Goal: Find contact information: Find contact information

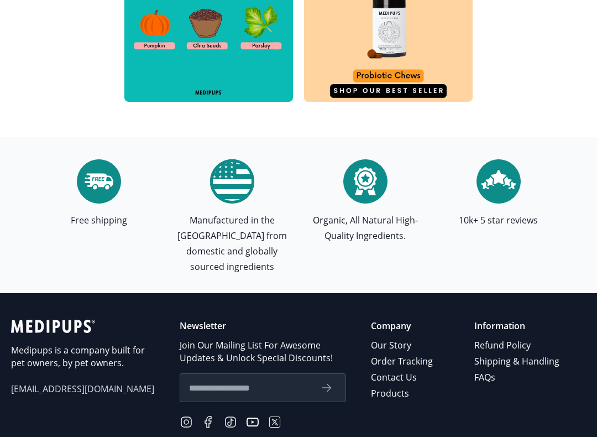
scroll to position [3710, 0]
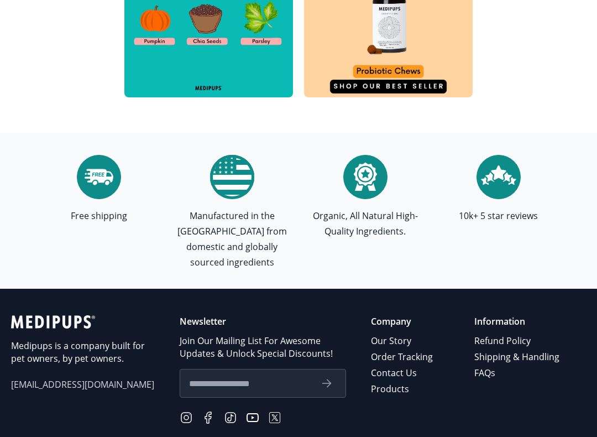
click at [505, 333] on link "Refund Policy" at bounding box center [517, 341] width 87 height 16
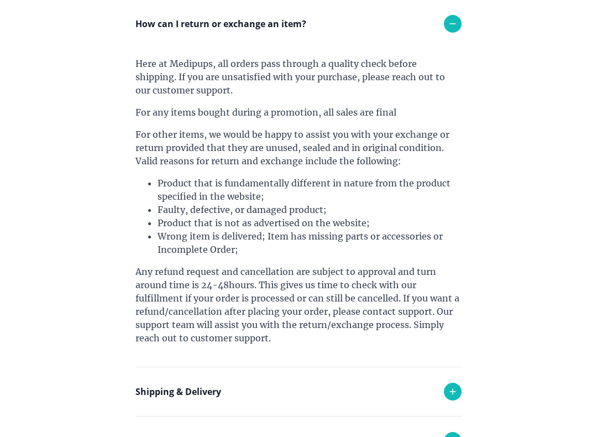
scroll to position [147, 0]
click at [472, 281] on section "Frequently Asked Questions How can I return or exchange an item? Here at [GEOGR…" at bounding box center [299, 329] width 404 height 833
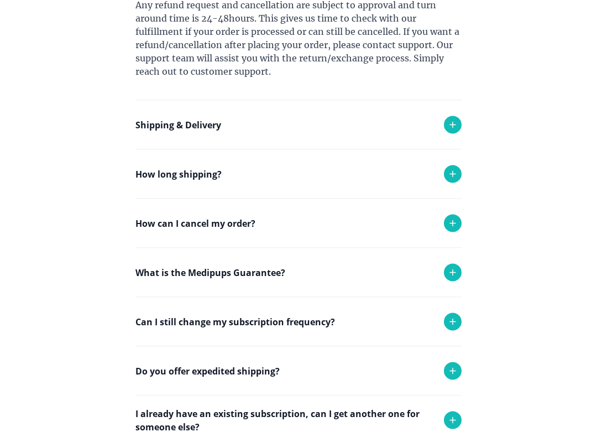
scroll to position [415, 0]
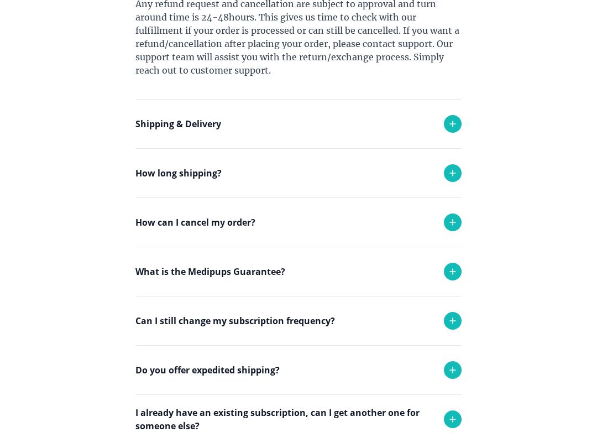
click at [417, 223] on div "How can I cancel my order?" at bounding box center [298, 222] width 326 height 49
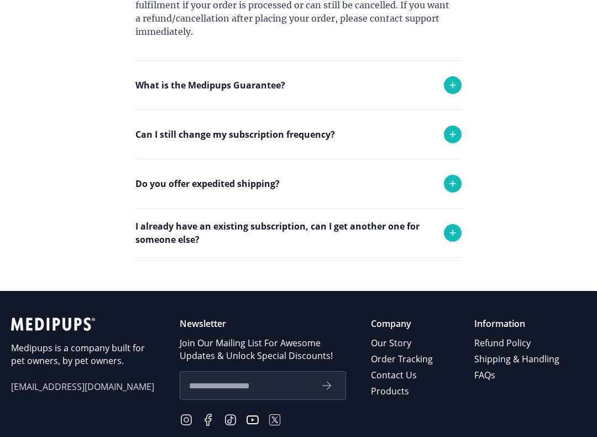
scroll to position [700, 0]
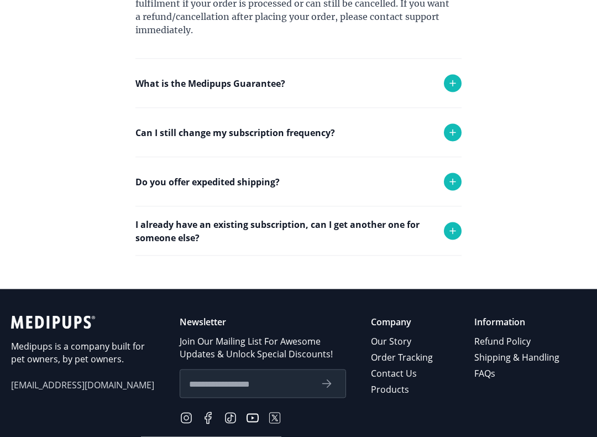
click at [416, 374] on link "Contact Us" at bounding box center [403, 373] width 64 height 16
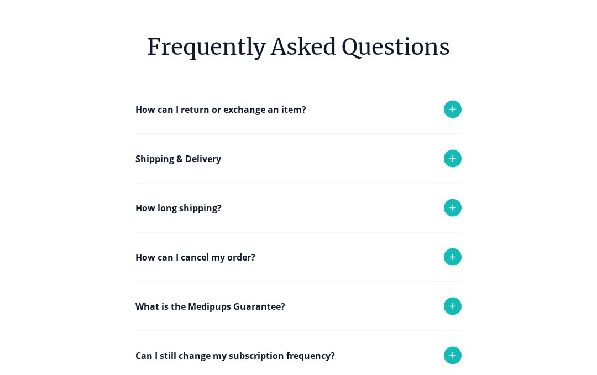
scroll to position [93, 0]
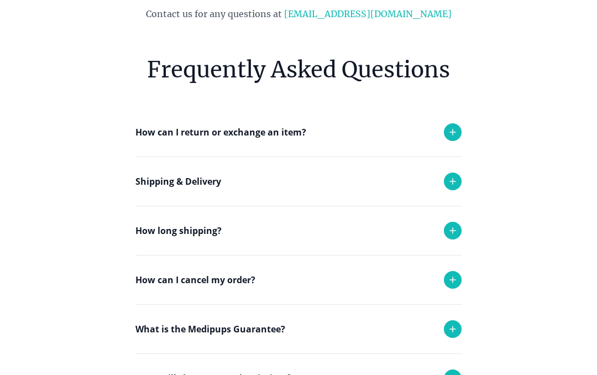
click at [339, 133] on div "How can I return or exchange an item?" at bounding box center [298, 132] width 326 height 49
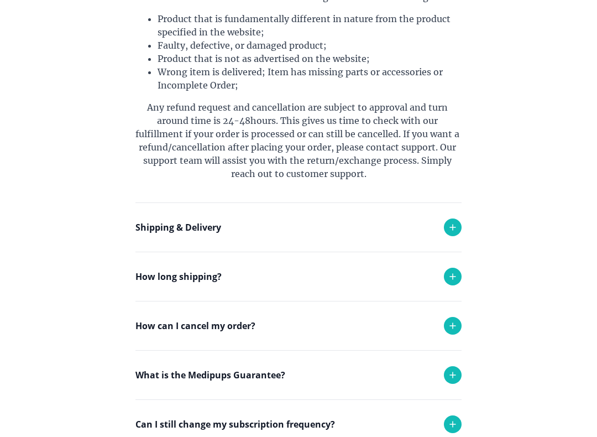
scroll to position [367, 0]
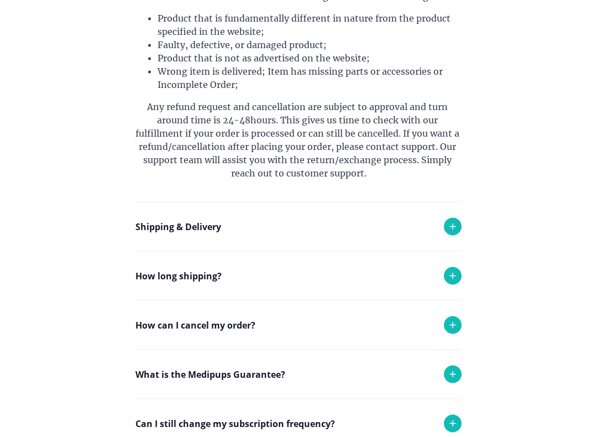
click at [287, 374] on div "What is the Medipups Guarantee?" at bounding box center [298, 374] width 326 height 49
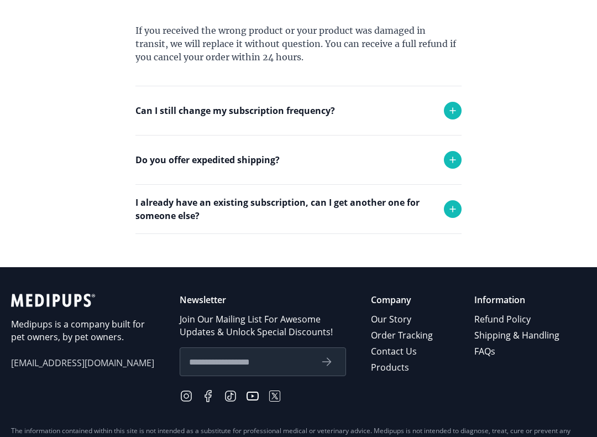
scroll to position [752, 0]
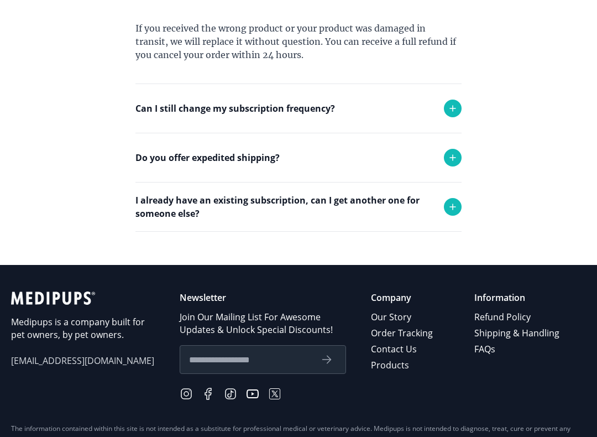
click at [333, 365] on div "submit" at bounding box center [326, 359] width 13 height 13
click at [327, 358] on icon "submit" at bounding box center [326, 359] width 13 height 13
click at [311, 364] on input "text" at bounding box center [250, 359] width 122 height 14
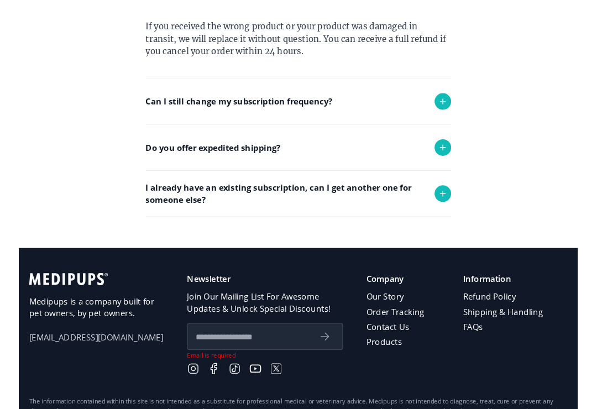
scroll to position [808, 0]
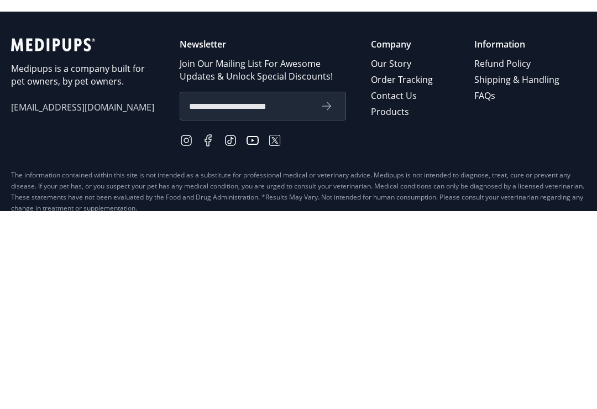
type input "**********"
click at [328, 297] on button "submit" at bounding box center [327, 304] width 20 height 14
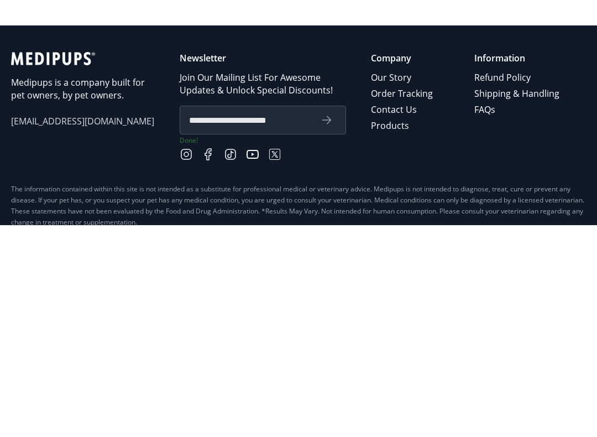
scroll to position [835, 0]
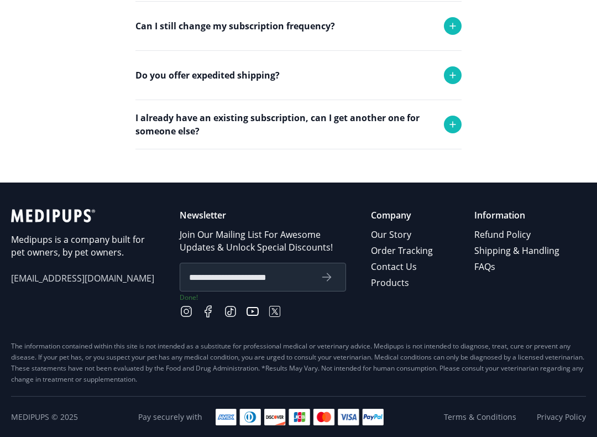
click at [336, 283] on form "**********" at bounding box center [263, 277] width 166 height 29
click at [515, 210] on p "Information" at bounding box center [517, 215] width 87 height 13
click at [513, 223] on div "Information Refund Policy Shipping & Handling FAQs" at bounding box center [517, 264] width 87 height 111
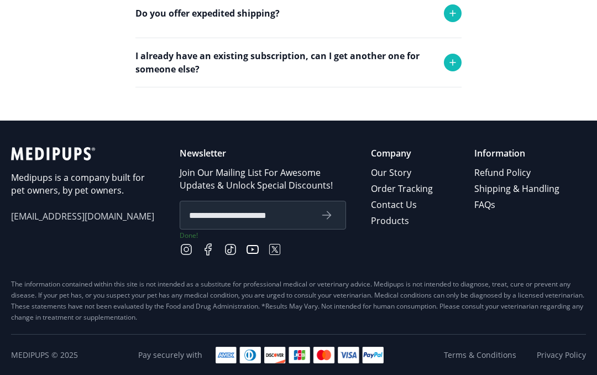
scroll to position [895, 0]
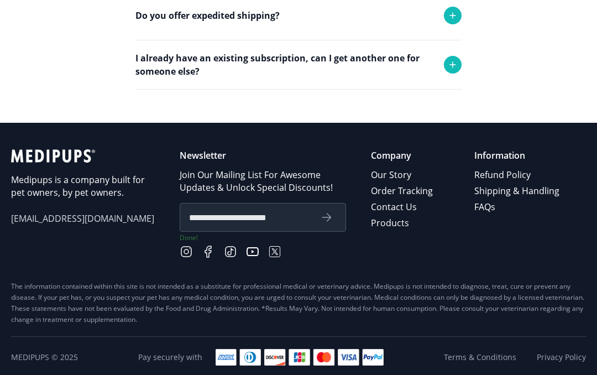
click at [108, 226] on div "Medipups is a company built for pet owners, by pet owners. [EMAIL_ADDRESS][DOMA…" at bounding box center [83, 204] width 144 height 111
click at [83, 224] on span "[EMAIL_ADDRESS][DOMAIN_NAME]" at bounding box center [83, 218] width 144 height 13
click at [87, 225] on span "[EMAIL_ADDRESS][DOMAIN_NAME]" at bounding box center [83, 218] width 144 height 13
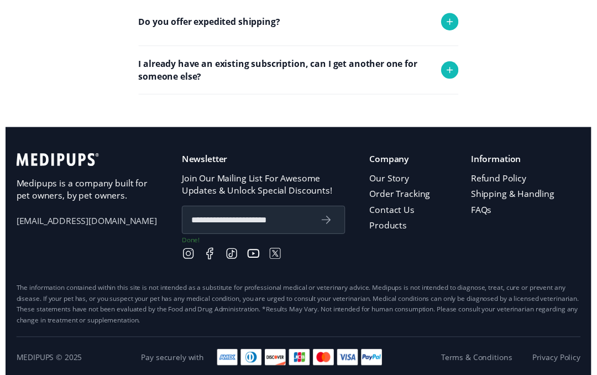
scroll to position [892, 0]
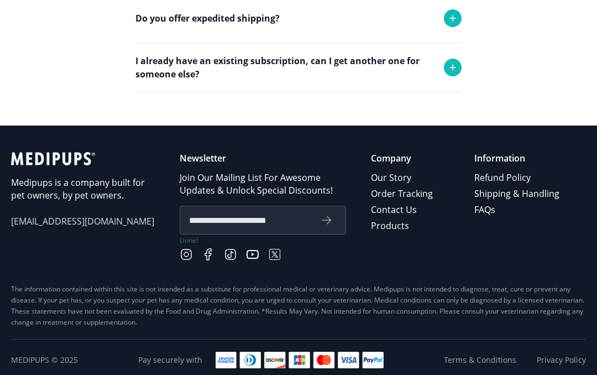
click at [98, 233] on div "Medipups is a company built for pet owners, by pet owners. [EMAIL_ADDRESS][DOMA…" at bounding box center [83, 207] width 144 height 111
click at [97, 232] on div "Medipups is a company built for pet owners, by pet owners. [EMAIL_ADDRESS][DOMA…" at bounding box center [83, 207] width 144 height 111
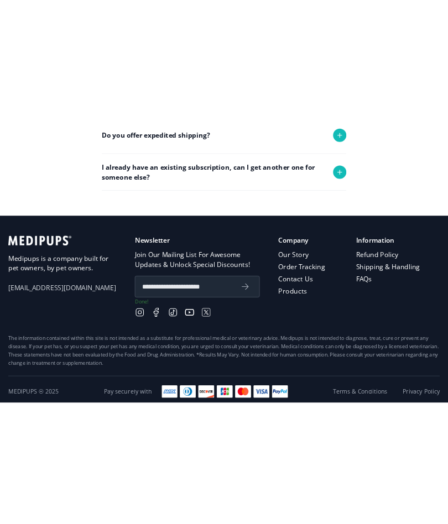
scroll to position [747, 0]
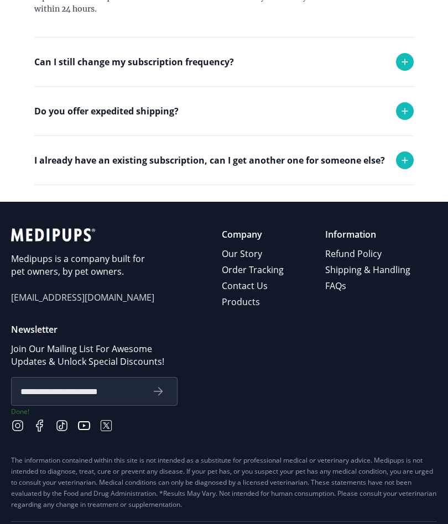
click at [1, 374] on footer "**********" at bounding box center [224, 391] width 448 height 379
